Goal: Information Seeking & Learning: Learn about a topic

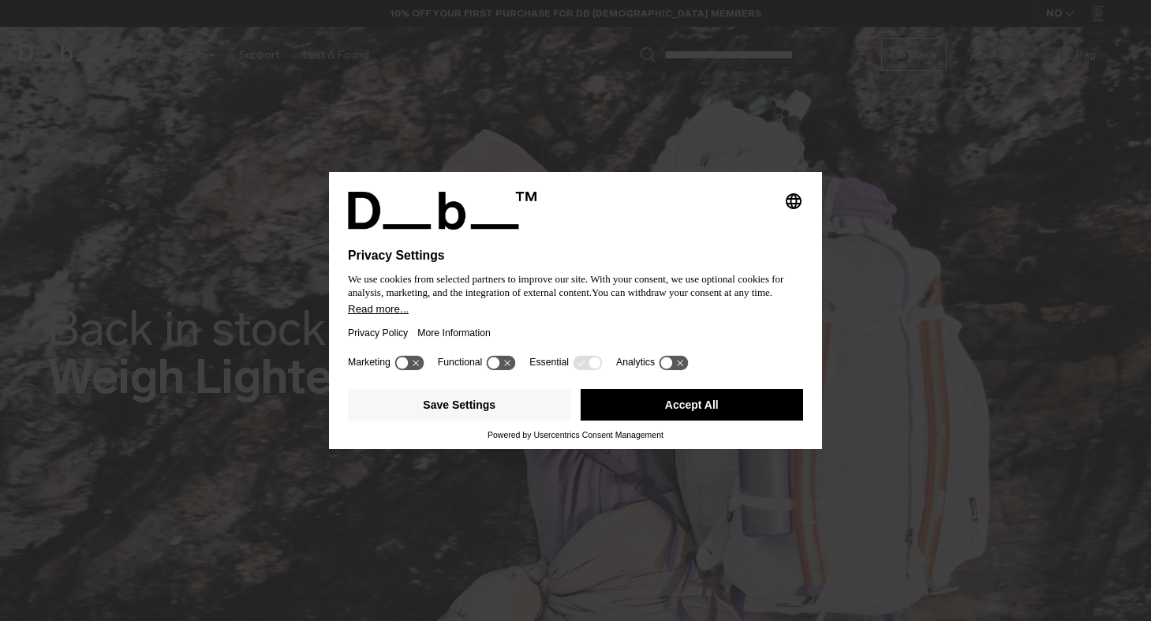
click at [612, 330] on div "Privacy Policy More Information" at bounding box center [575, 333] width 455 height 36
click at [788, 195] on icon "Select language" at bounding box center [793, 201] width 19 height 19
click at [678, 417] on button "Accept All" at bounding box center [692, 405] width 223 height 32
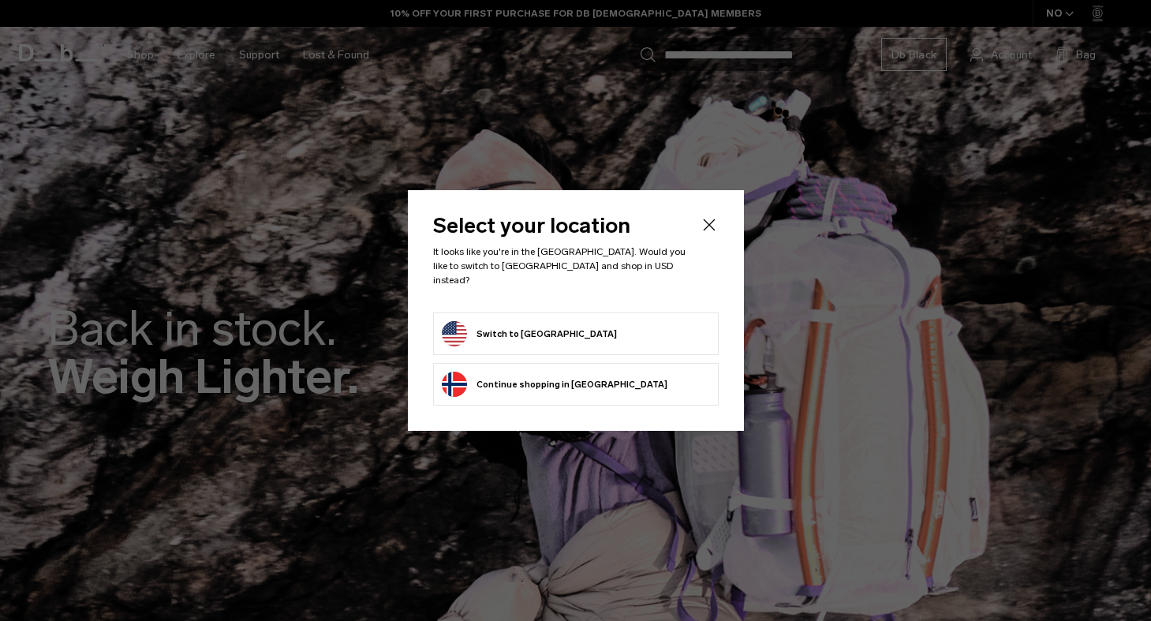
click at [671, 327] on form "Switch to United States" at bounding box center [576, 333] width 268 height 25
click at [712, 222] on div "Select your location It looks like you're in the United States. Would you like …" at bounding box center [576, 310] width 336 height 241
click at [496, 331] on button "Switch to United States" at bounding box center [529, 333] width 175 height 25
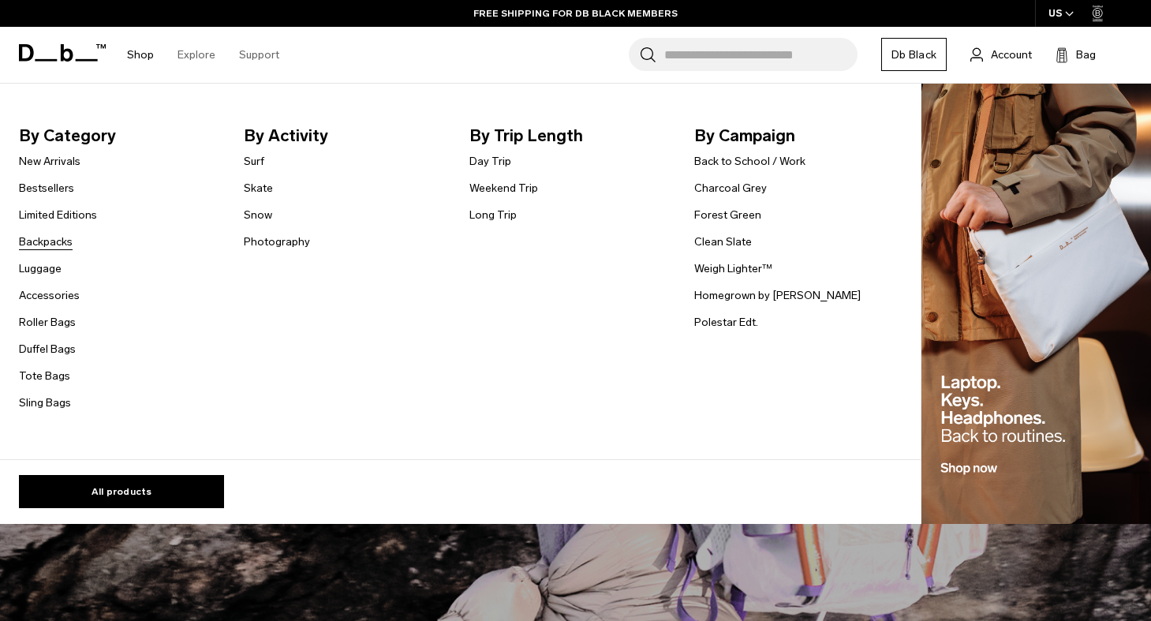
click at [56, 243] on link "Backpacks" at bounding box center [46, 241] width 54 height 17
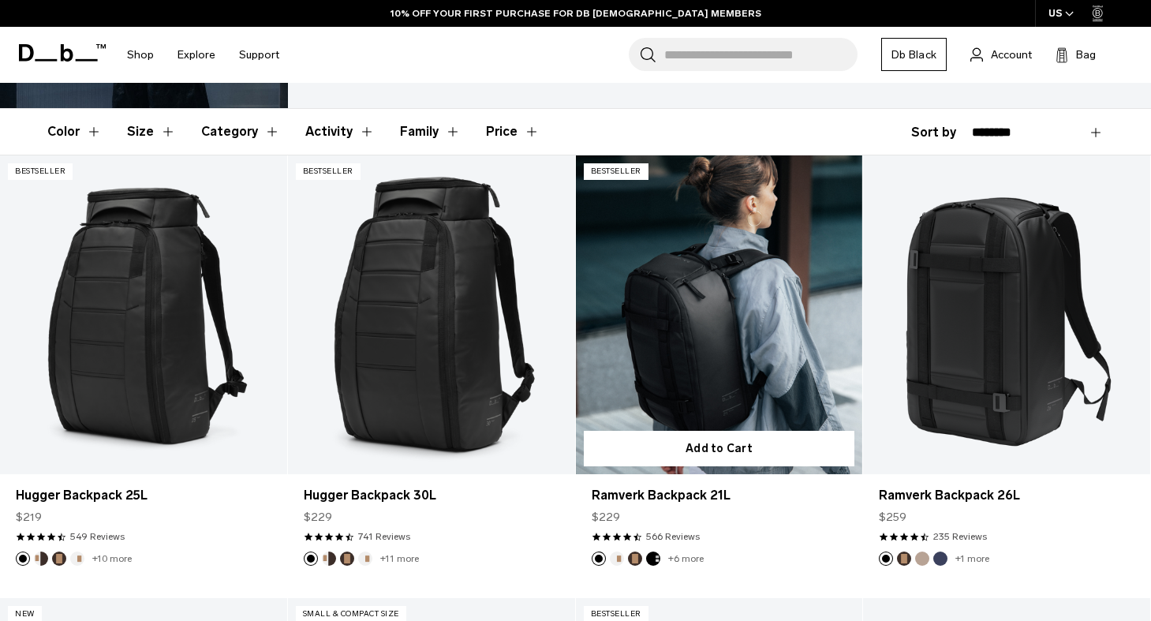
click at [616, 558] on button "Oatmilk" at bounding box center [617, 558] width 14 height 14
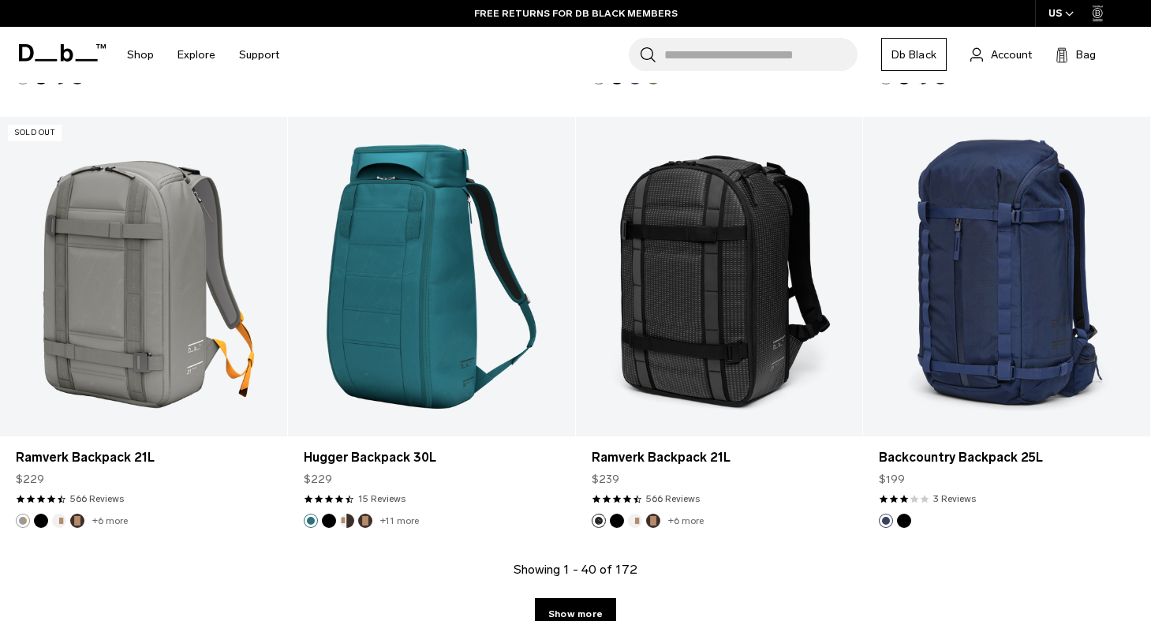
scroll to position [4270, 0]
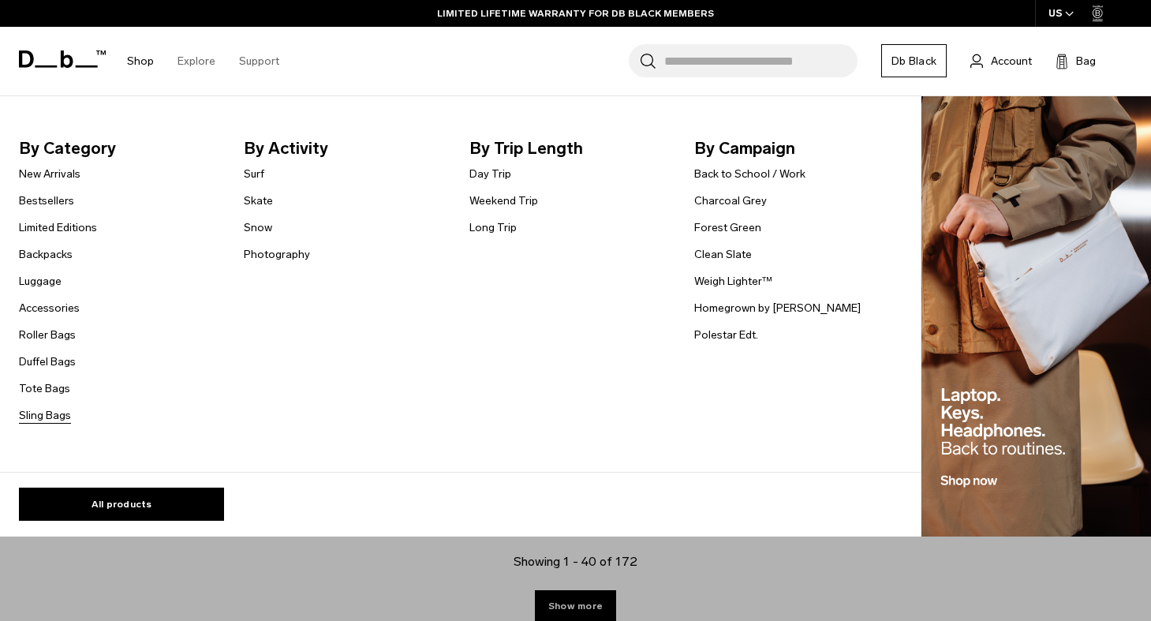
click at [40, 410] on link "Sling Bags" at bounding box center [45, 415] width 52 height 17
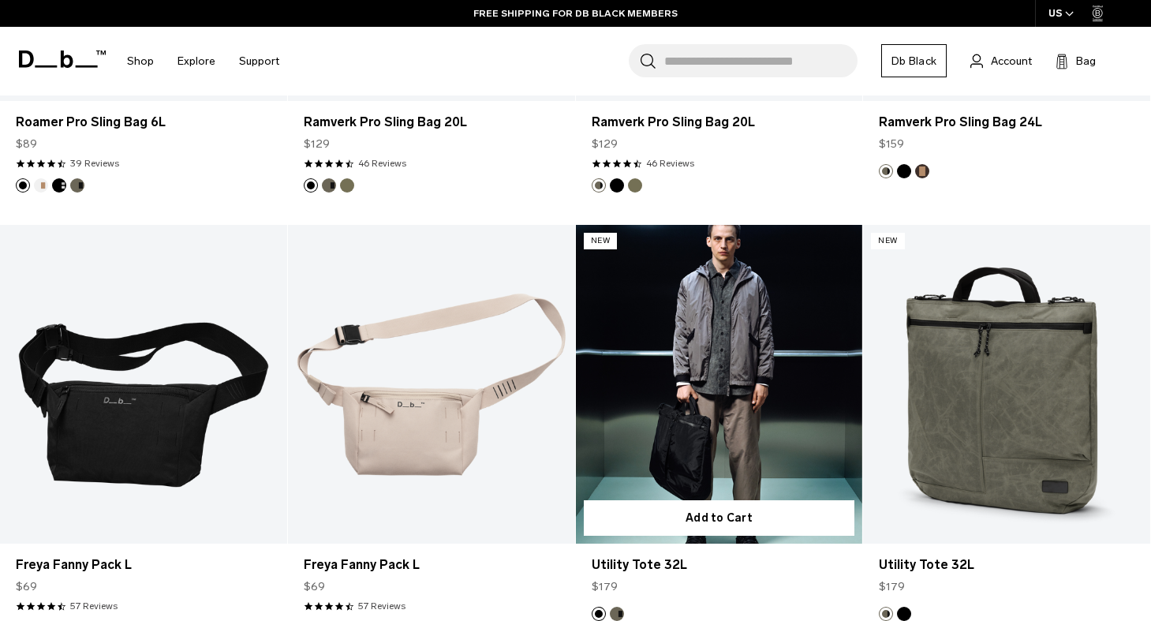
scroll to position [1216, 0]
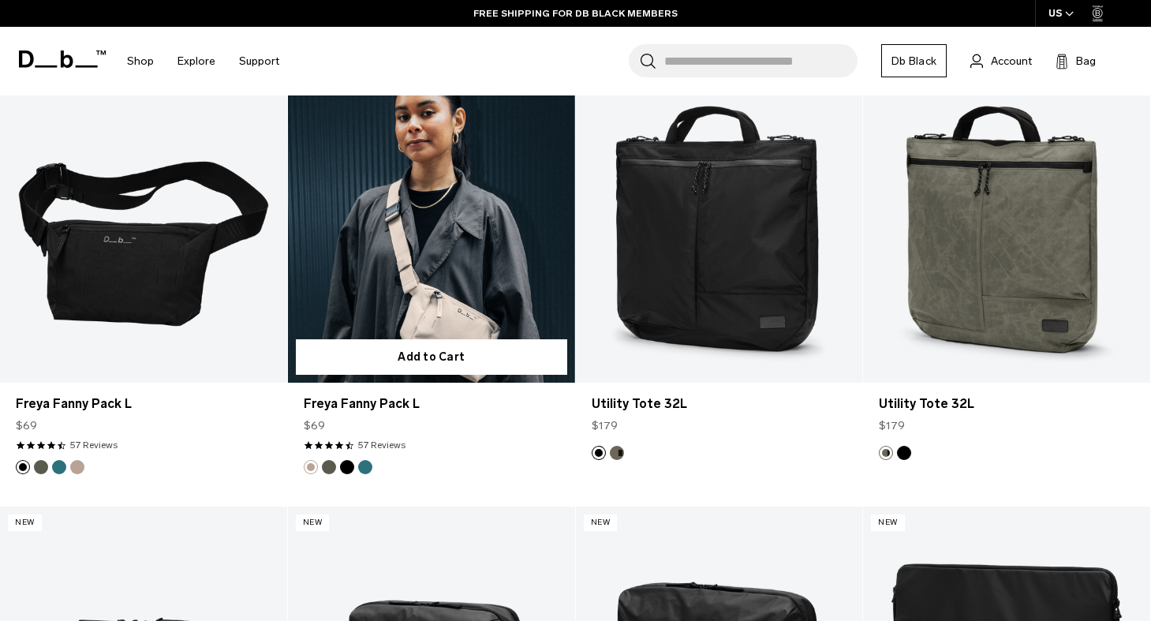
click at [331, 461] on button "Moss Green" at bounding box center [329, 467] width 14 height 14
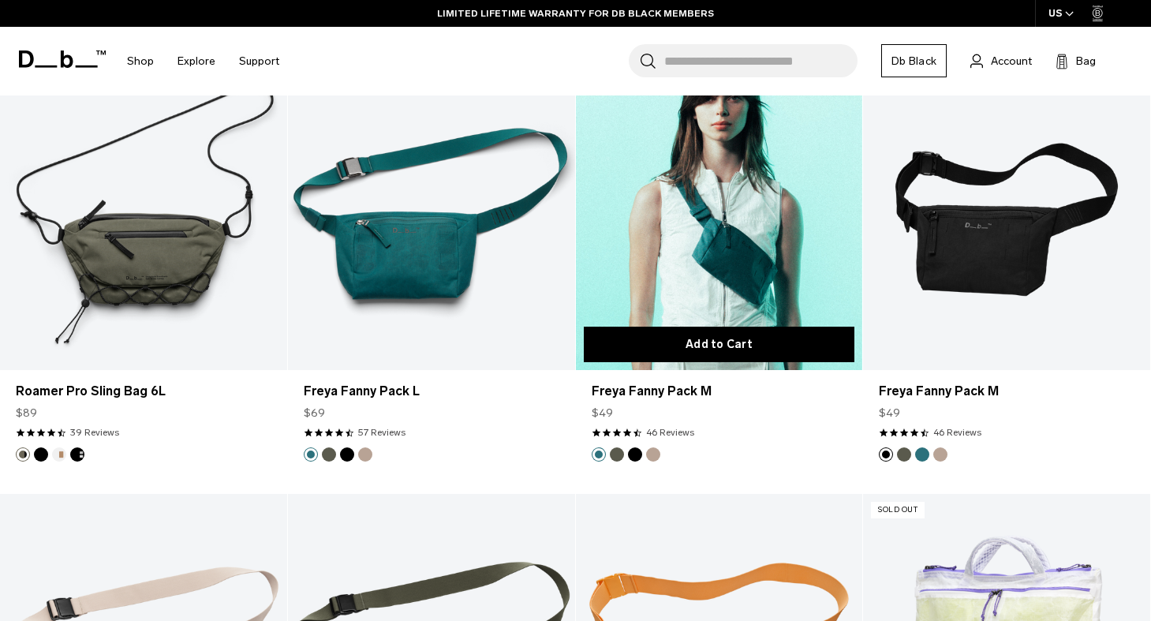
scroll to position [2546, 0]
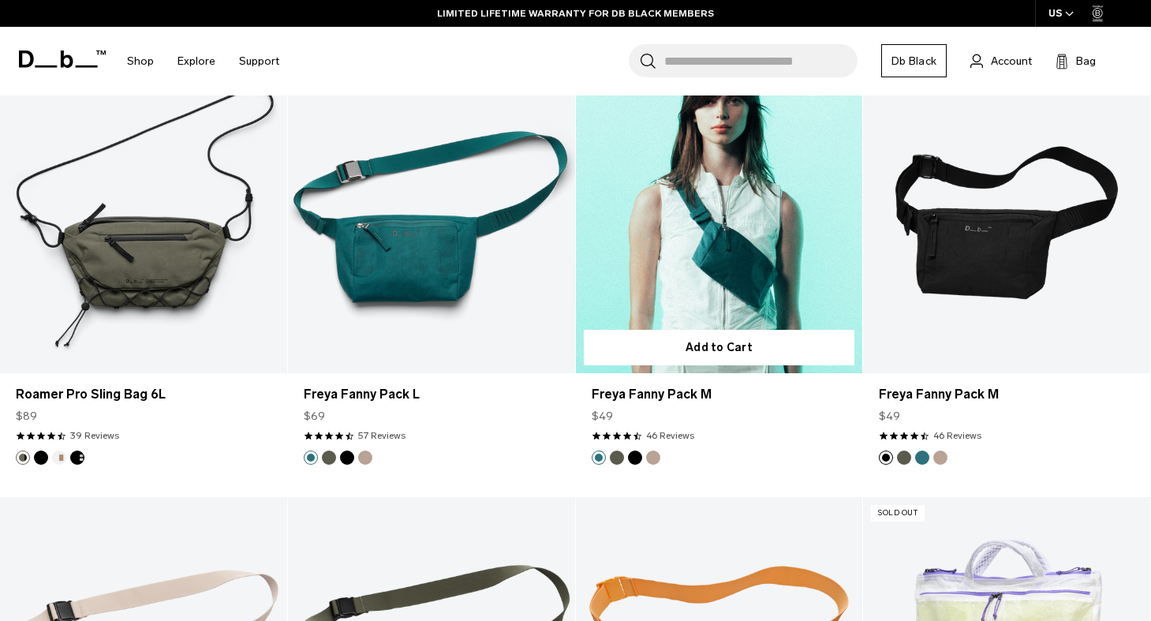
click at [617, 459] on button "Moss Green" at bounding box center [617, 457] width 14 height 14
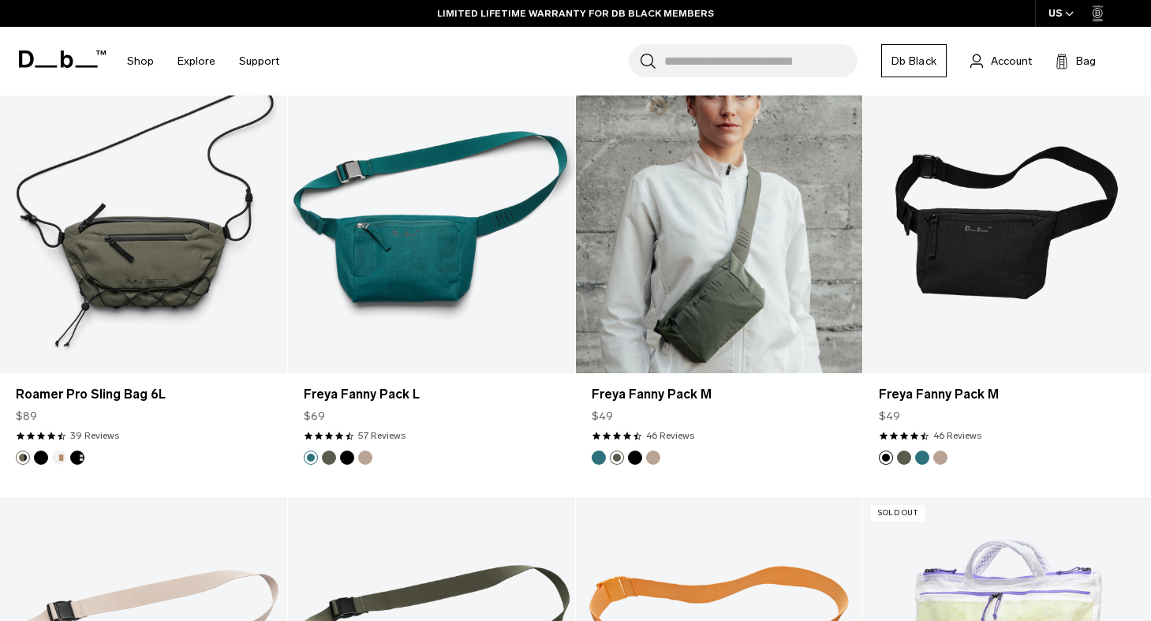
click at [660, 459] on footer at bounding box center [719, 457] width 287 height 14
click at [656, 454] on button "Fogbow Beige" at bounding box center [653, 457] width 14 height 14
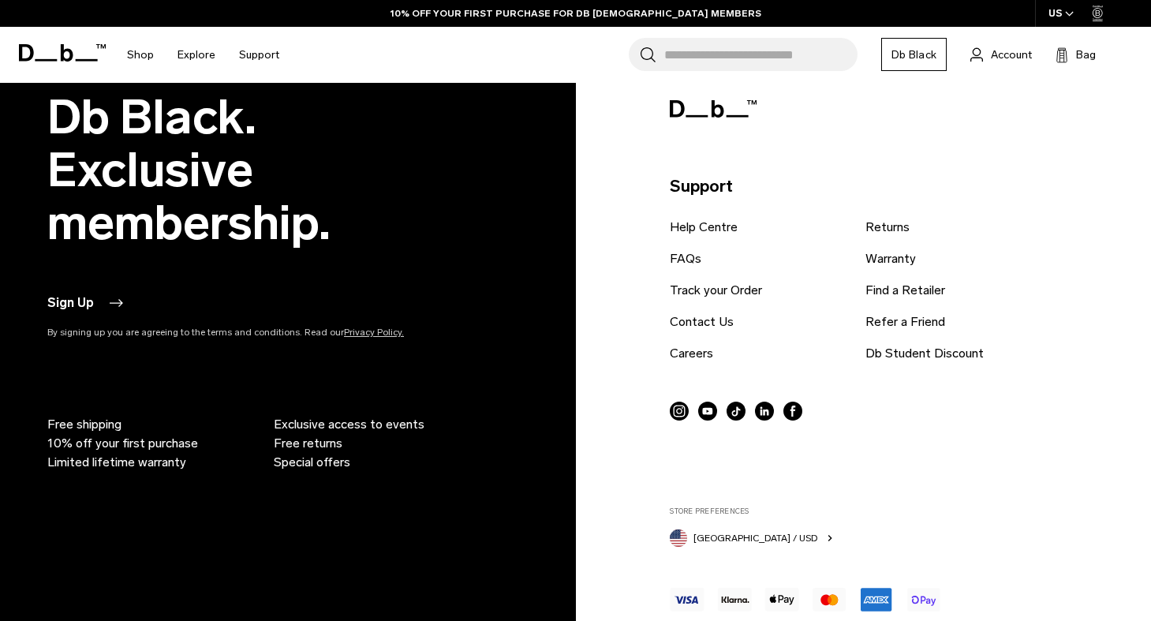
scroll to position [4007, 0]
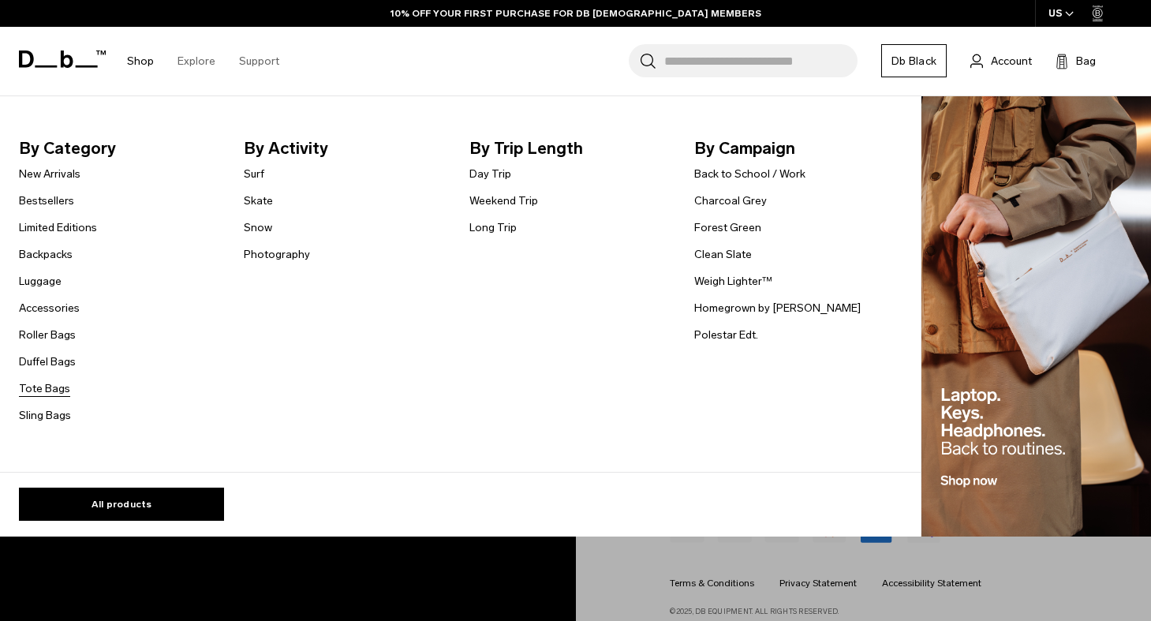
click at [49, 385] on link "Tote Bags" at bounding box center [44, 388] width 51 height 17
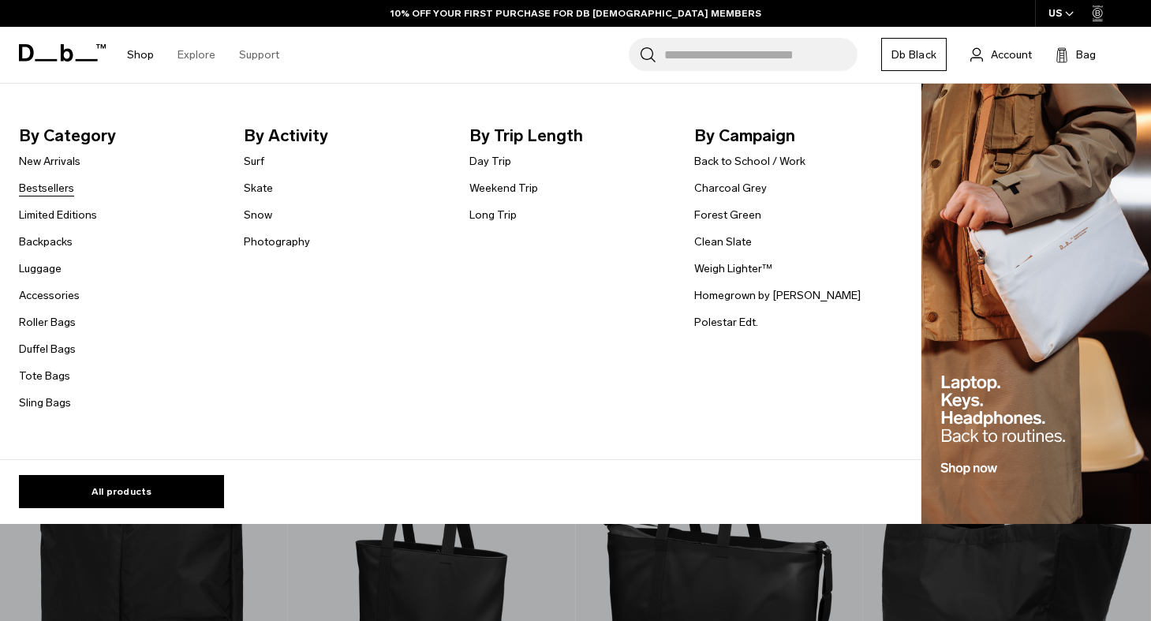
click at [26, 185] on link "Bestsellers" at bounding box center [46, 188] width 55 height 17
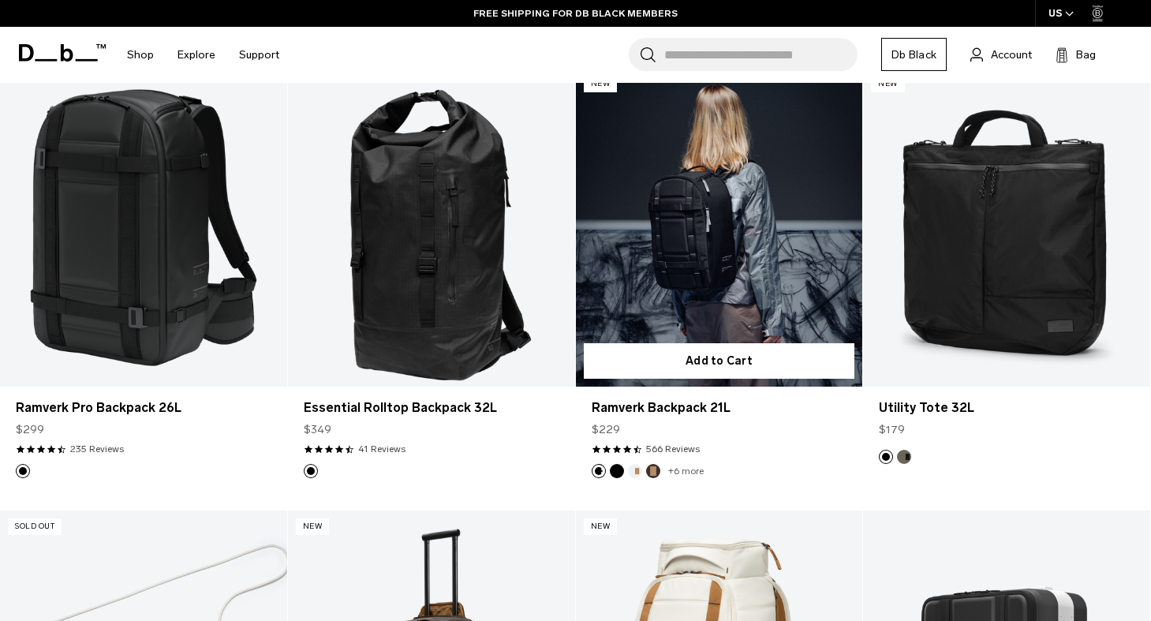
scroll to position [2699, 0]
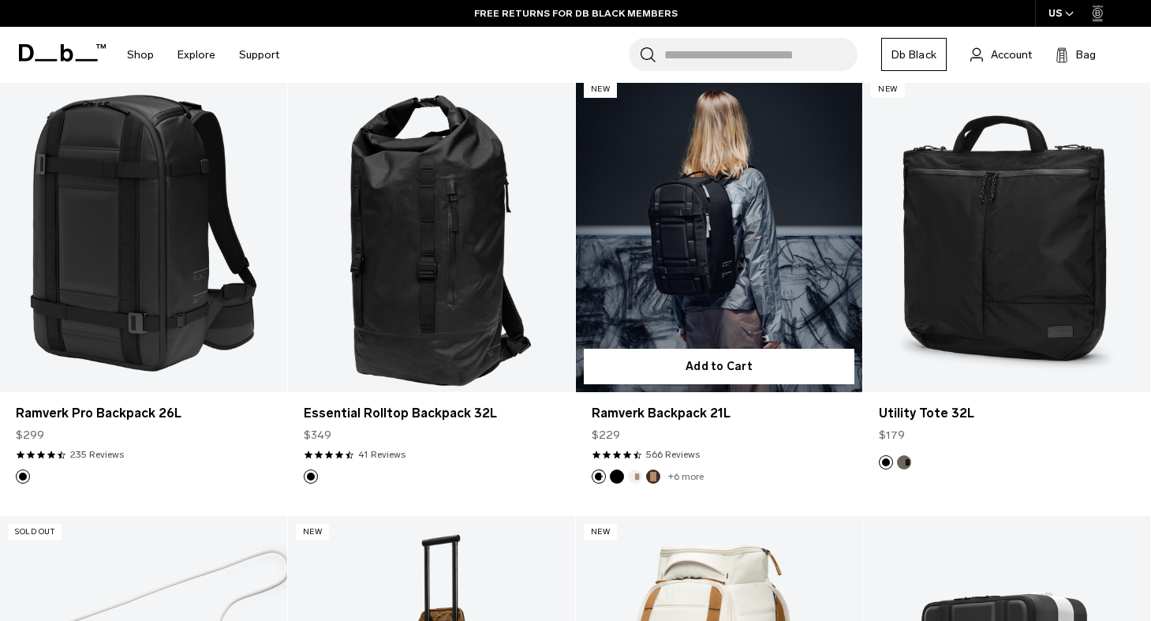
click at [734, 235] on link "Ramverk Backpack 21L" at bounding box center [719, 232] width 287 height 319
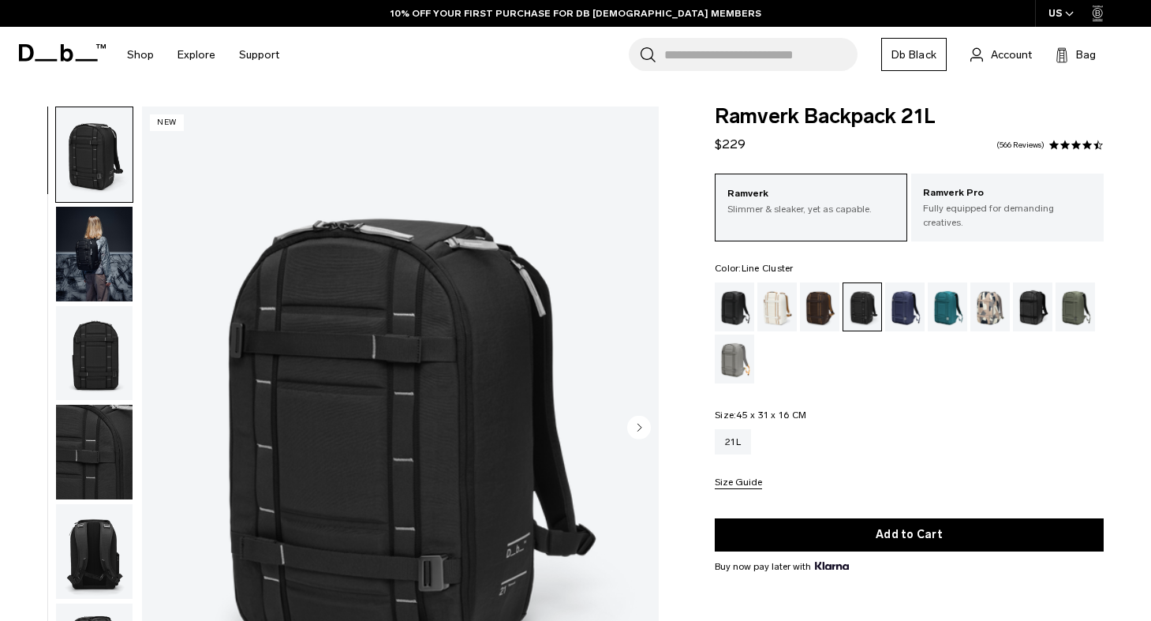
click at [973, 298] on div "Line Cluster" at bounding box center [990, 306] width 40 height 49
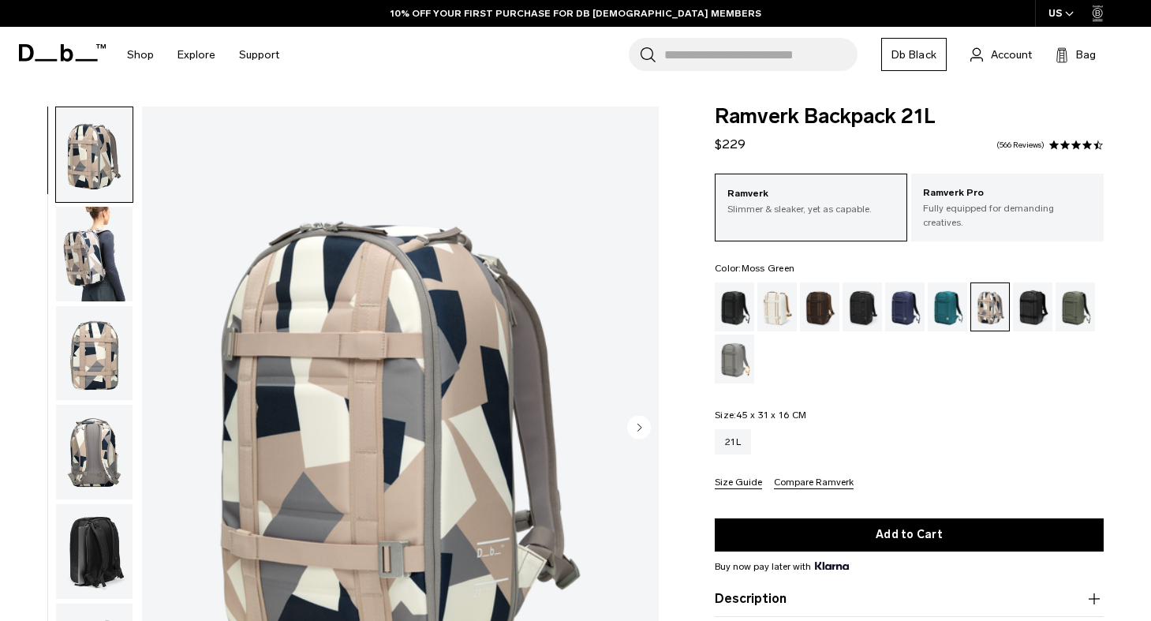
click at [1083, 302] on div "Moss Green" at bounding box center [1075, 306] width 40 height 49
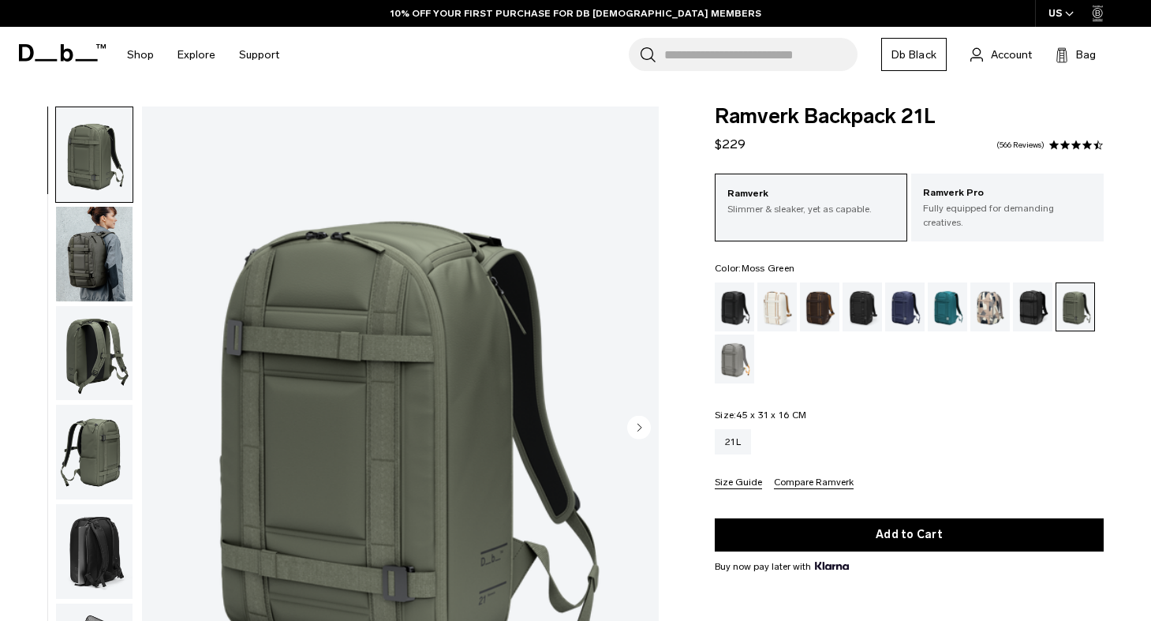
scroll to position [457, 0]
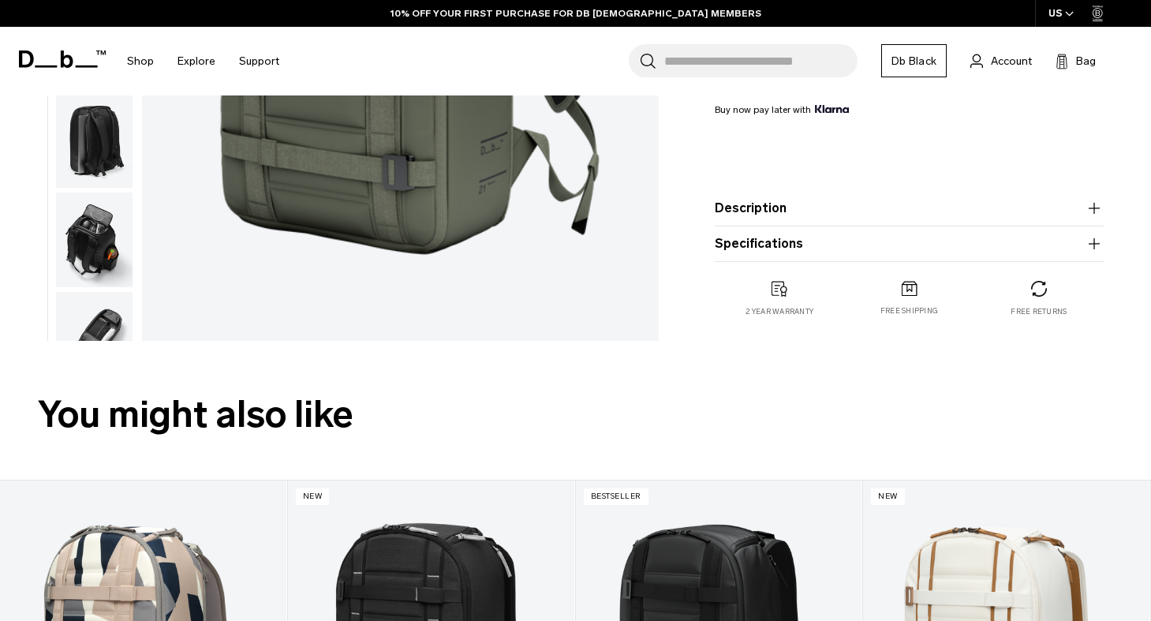
click at [89, 132] on img "button" at bounding box center [94, 140] width 77 height 95
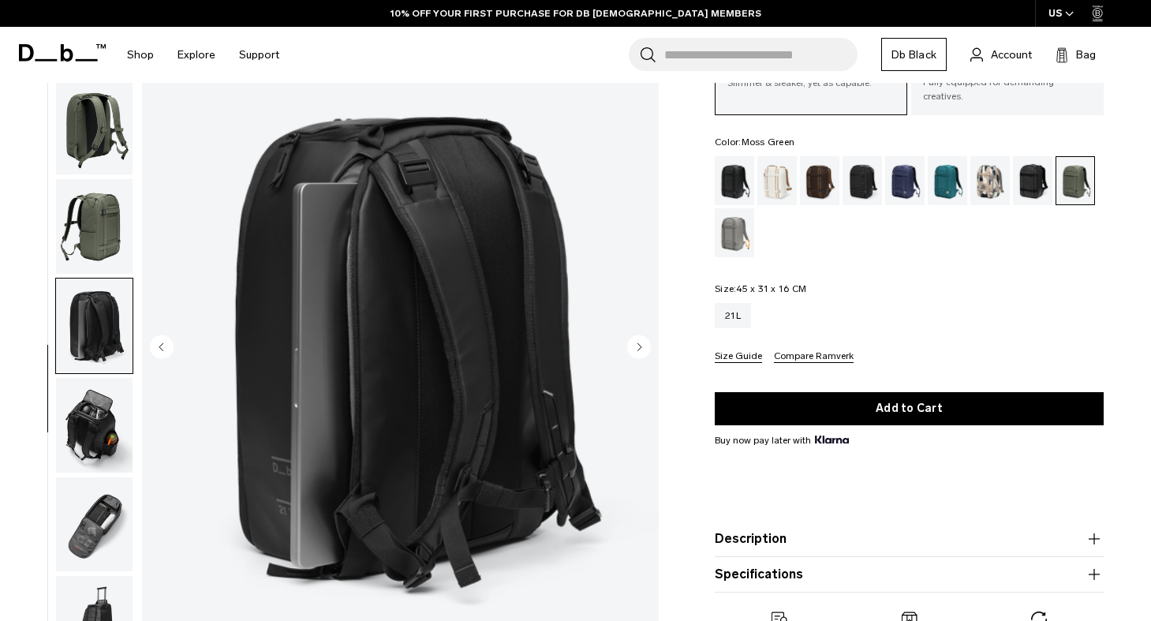
scroll to position [126, 0]
click at [106, 428] on img "button" at bounding box center [94, 425] width 77 height 95
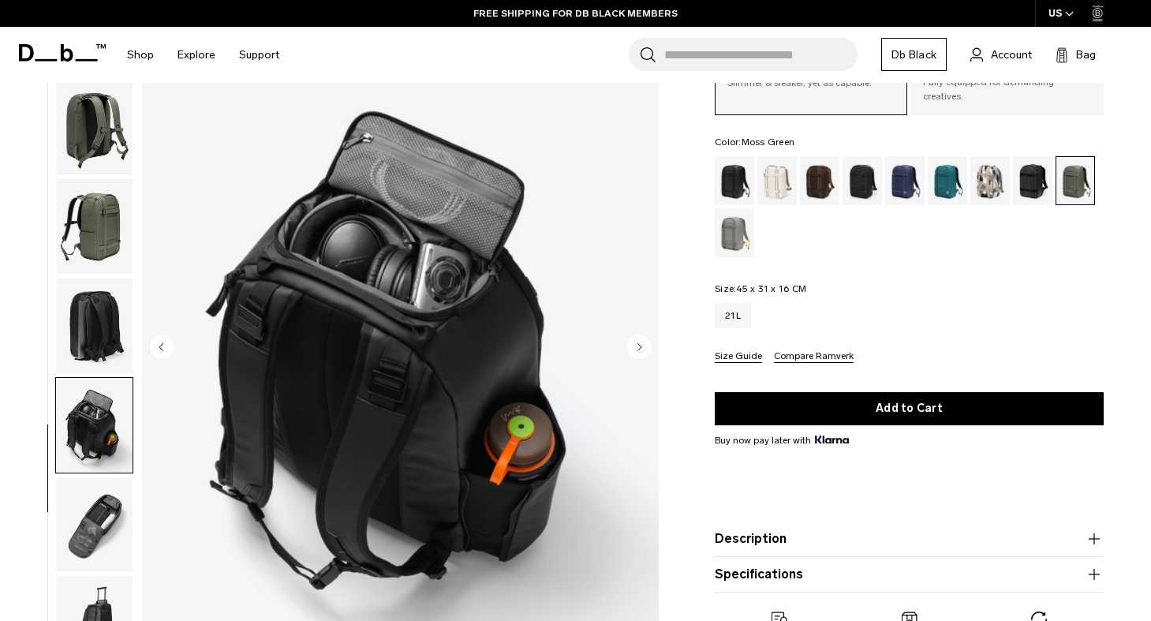
click at [90, 513] on img "button" at bounding box center [94, 523] width 77 height 95
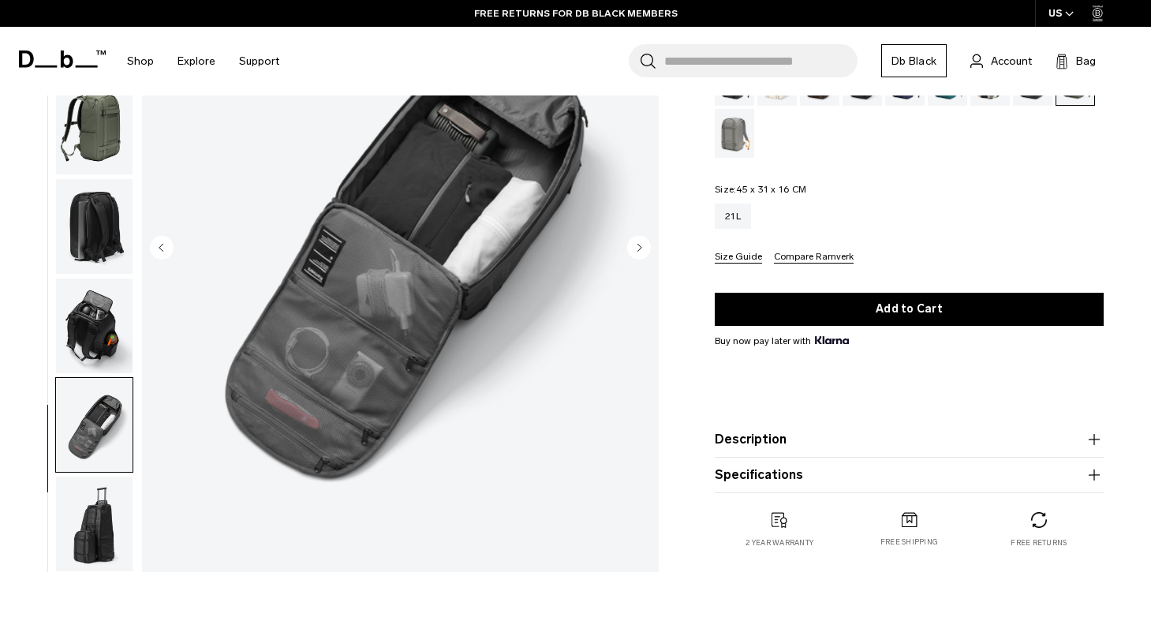
scroll to position [221, 0]
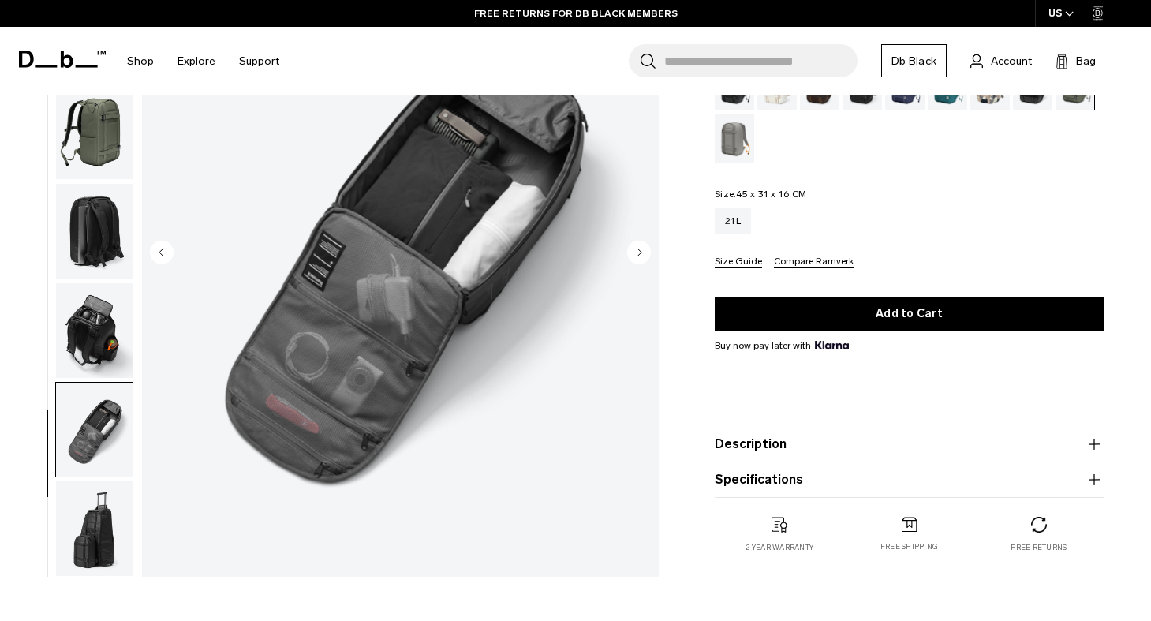
click at [99, 553] on img "button" at bounding box center [94, 528] width 77 height 95
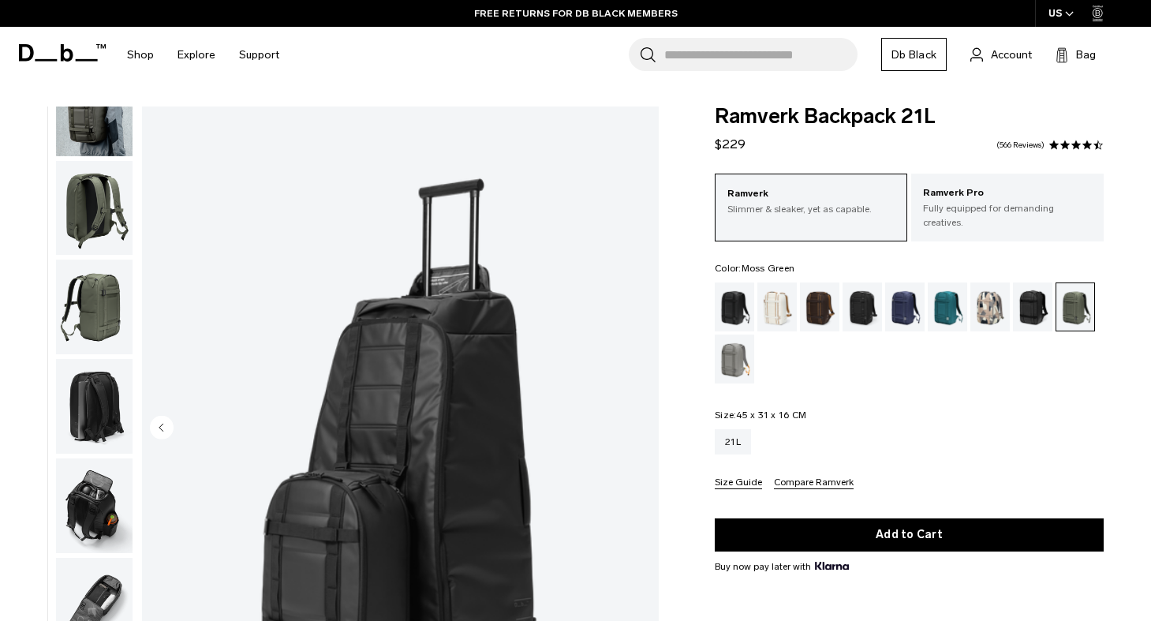
scroll to position [0, 0]
